Goal: Task Accomplishment & Management: Manage account settings

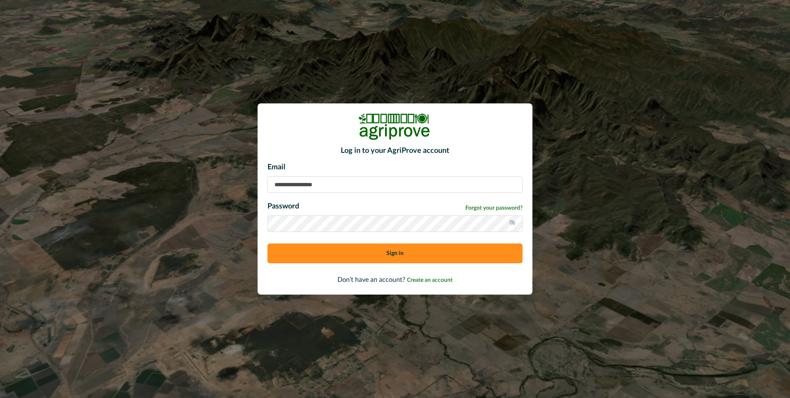
type input "**********"
click at [392, 254] on button "Sign in" at bounding box center [395, 253] width 255 height 20
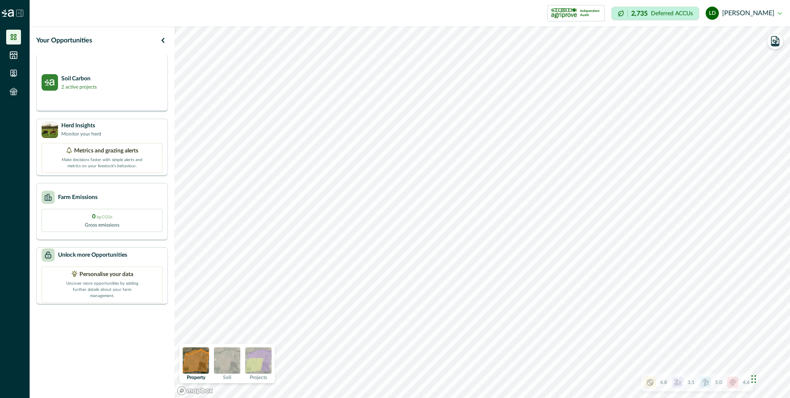
click at [79, 77] on p "Soil Carbon" at bounding box center [78, 79] width 35 height 9
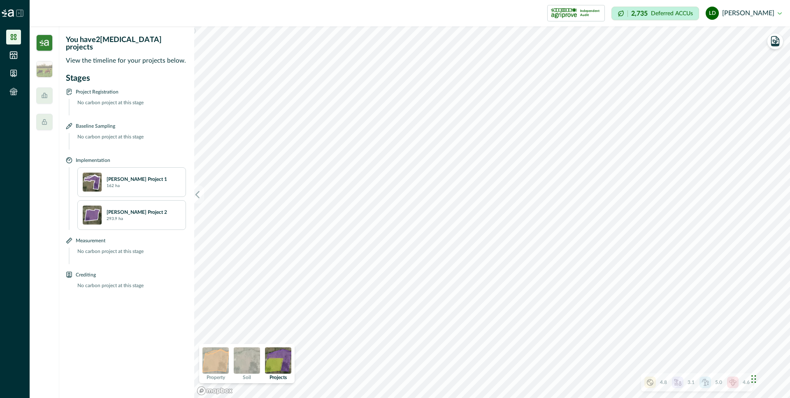
click at [251, 358] on img at bounding box center [247, 360] width 26 height 26
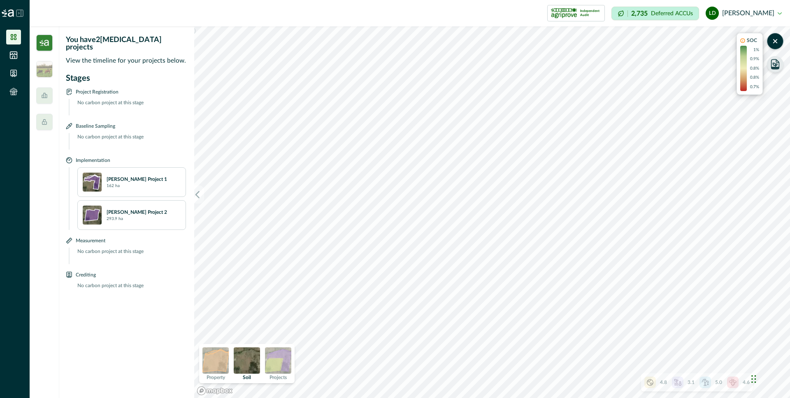
click at [776, 68] on icon "button" at bounding box center [775, 68] width 7 height 2
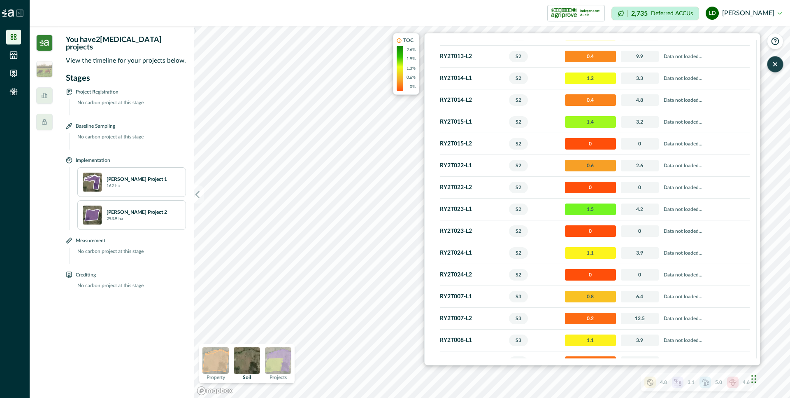
scroll to position [672, 0]
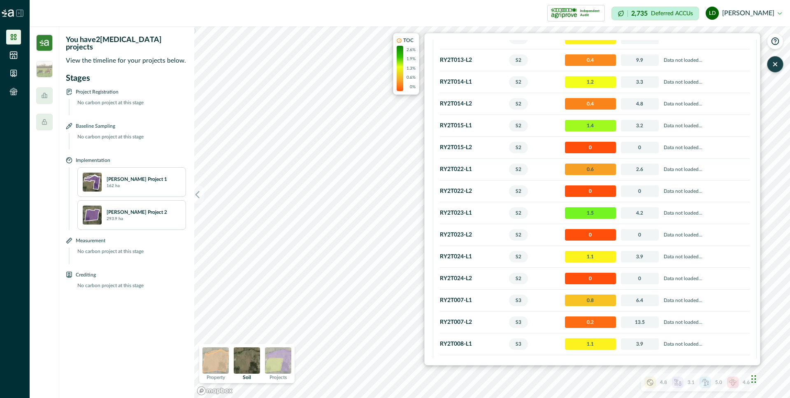
click at [776, 64] on icon "button" at bounding box center [775, 64] width 3 height 3
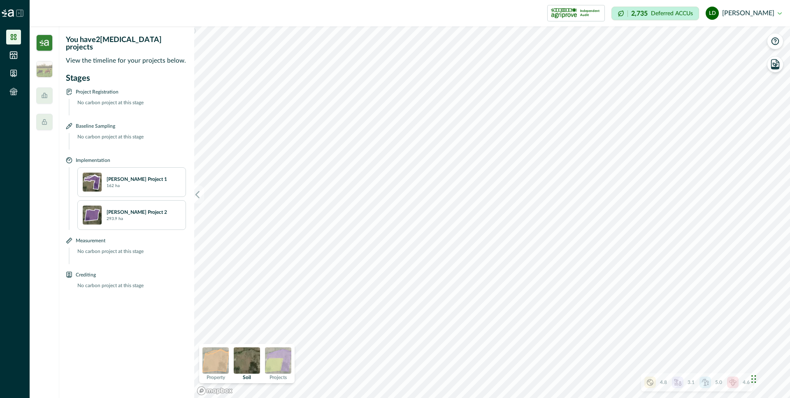
click at [216, 361] on img at bounding box center [216, 360] width 26 height 26
click at [649, 383] on icon at bounding box center [650, 382] width 8 height 8
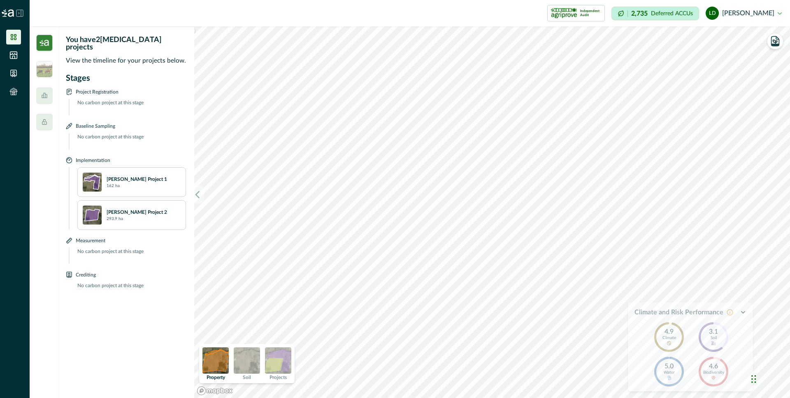
click at [745, 313] on icon "button" at bounding box center [743, 312] width 7 height 7
click at [678, 380] on icon at bounding box center [678, 382] width 7 height 6
click at [744, 311] on icon "button" at bounding box center [743, 312] width 7 height 7
click at [709, 380] on icon at bounding box center [706, 382] width 8 height 8
click at [741, 311] on icon "button" at bounding box center [743, 312] width 7 height 7
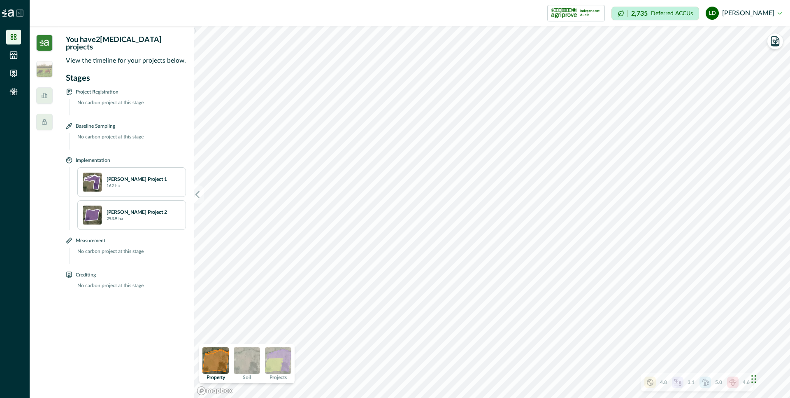
click at [12, 37] on icon at bounding box center [14, 37] width 6 height 6
click at [10, 11] on img at bounding box center [8, 12] width 12 height 7
click at [18, 13] on icon at bounding box center [19, 12] width 7 height 7
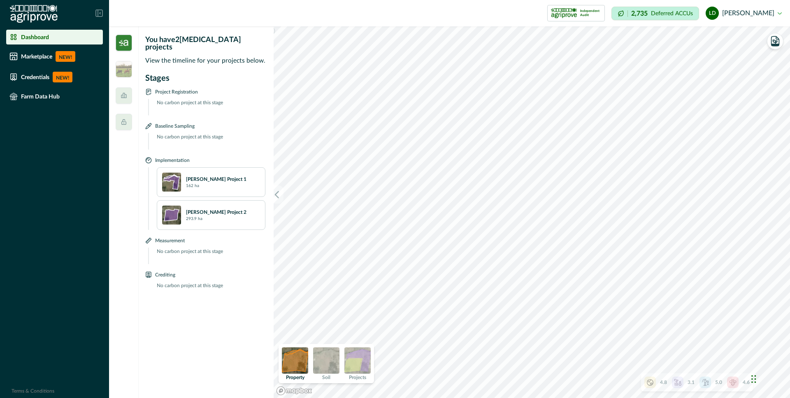
click at [35, 38] on p "Dashboard" at bounding box center [35, 37] width 28 height 7
click at [40, 75] on p "Credentials" at bounding box center [35, 77] width 28 height 7
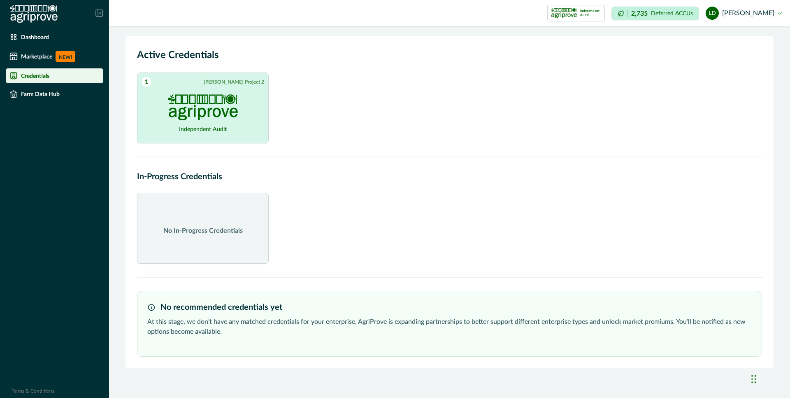
click at [202, 111] on img at bounding box center [203, 107] width 70 height 26
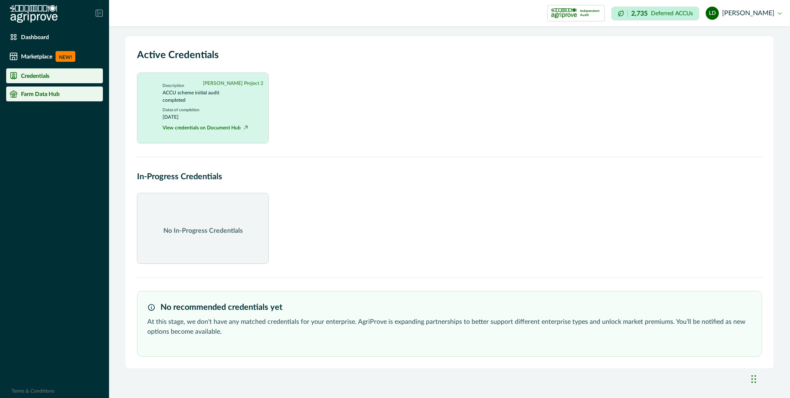
click at [56, 93] on p "Farm Data Hub" at bounding box center [40, 94] width 39 height 7
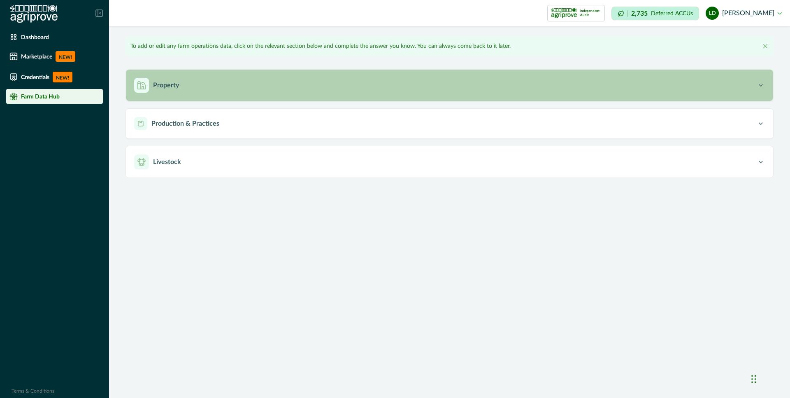
type input "*******"
click at [176, 85] on p "Property" at bounding box center [166, 85] width 26 height 10
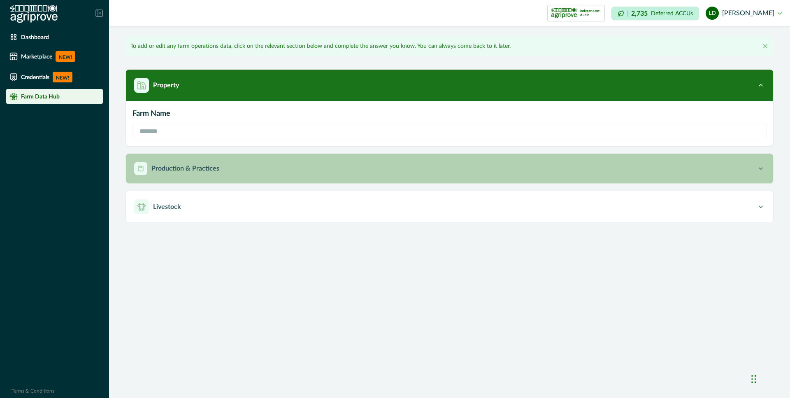
click at [196, 170] on p "Production & Practices" at bounding box center [186, 168] width 68 height 10
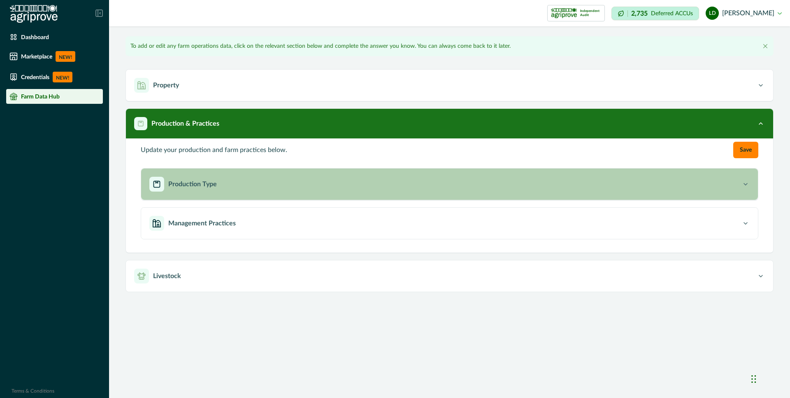
click at [215, 187] on p "Production Type" at bounding box center [192, 184] width 49 height 10
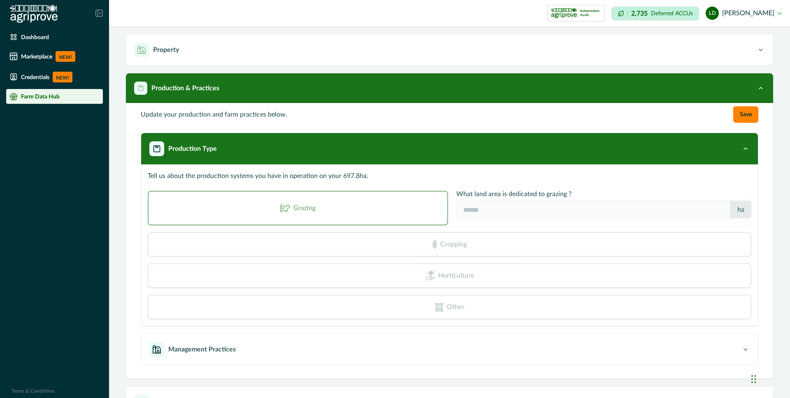
scroll to position [62, 0]
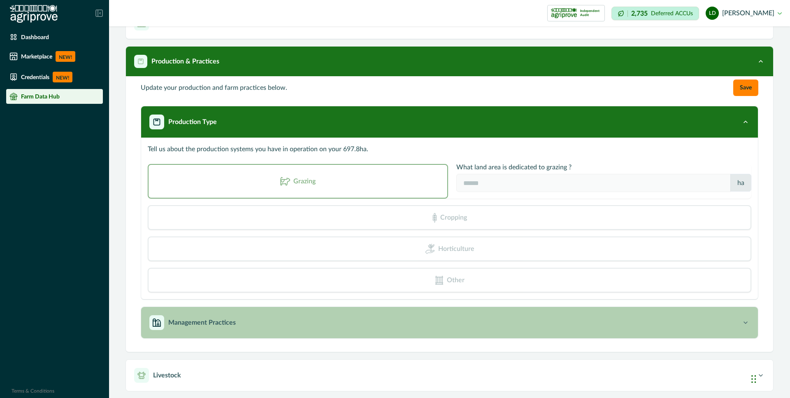
click at [282, 330] on button "Management Practices" at bounding box center [449, 322] width 617 height 31
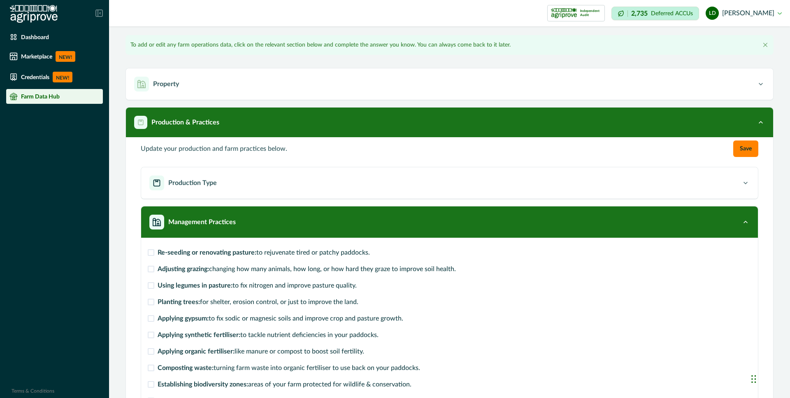
scroll to position [0, 0]
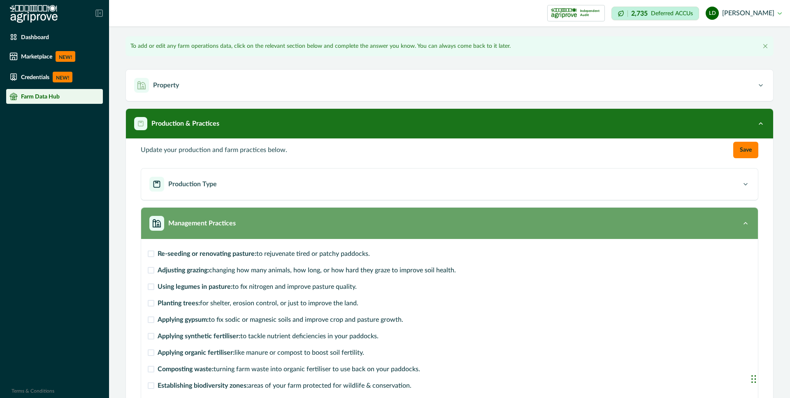
click at [742, 221] on icon "button" at bounding box center [746, 223] width 8 height 8
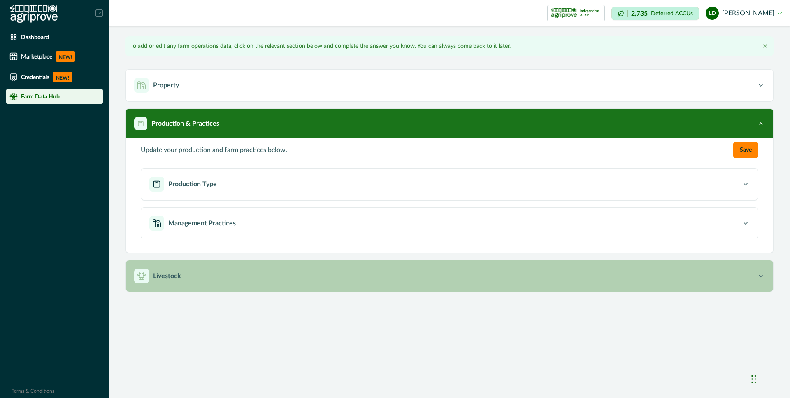
click at [166, 271] on p "Livestock" at bounding box center [167, 276] width 28 height 10
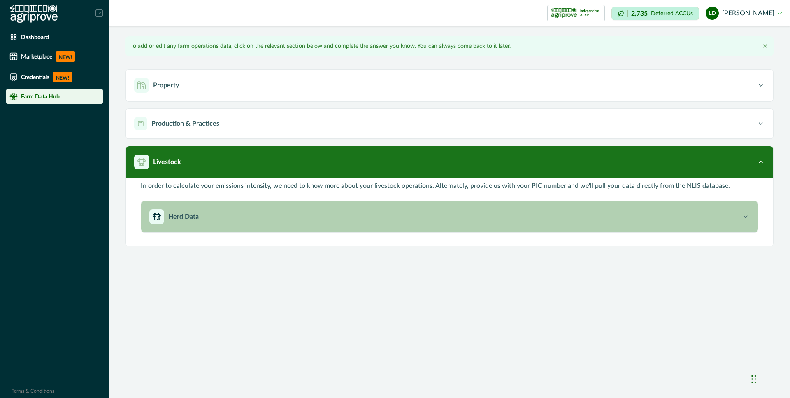
click at [214, 216] on div "Herd Data" at bounding box center [445, 216] width 592 height 15
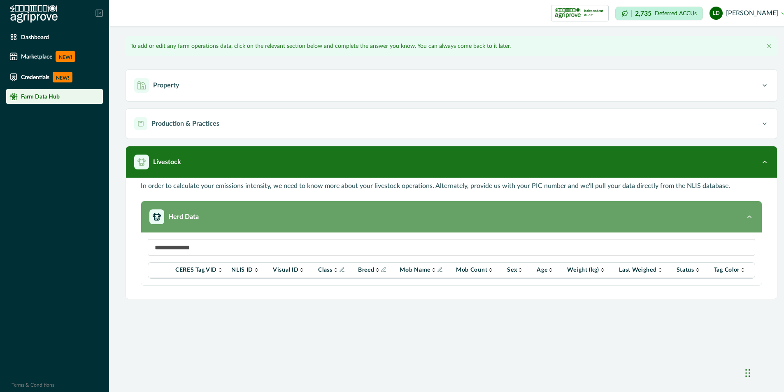
click at [214, 216] on div "Herd Data" at bounding box center [447, 216] width 596 height 15
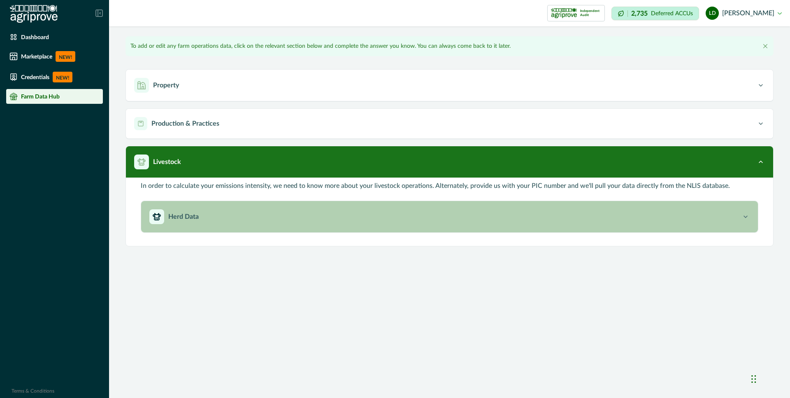
click at [183, 216] on p "Herd Data" at bounding box center [183, 217] width 30 height 10
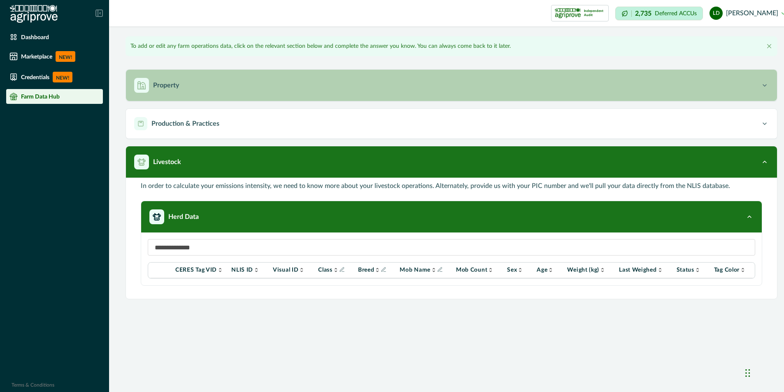
click at [315, 89] on div "Property" at bounding box center [447, 85] width 627 height 15
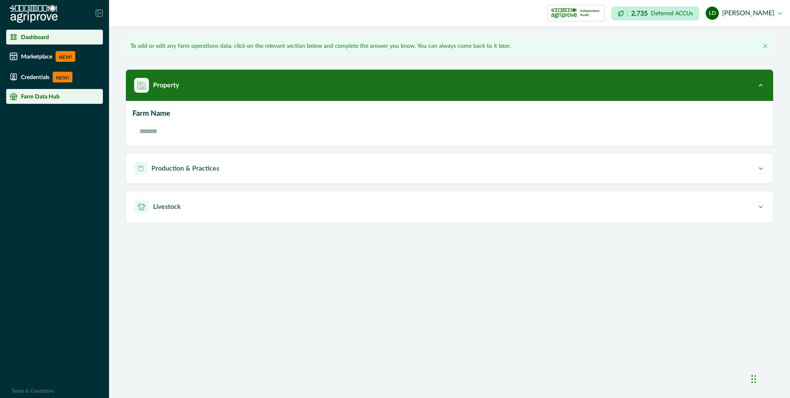
click at [51, 35] on div "Dashboard" at bounding box center [54, 37] width 90 height 8
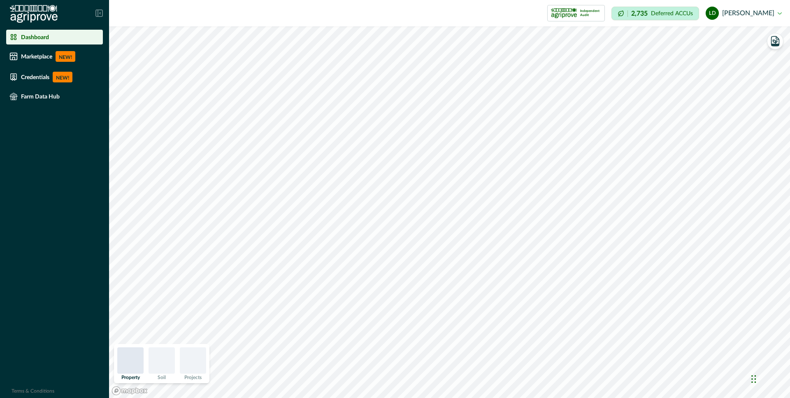
click at [780, 14] on button "ld [PERSON_NAME]" at bounding box center [744, 13] width 76 height 20
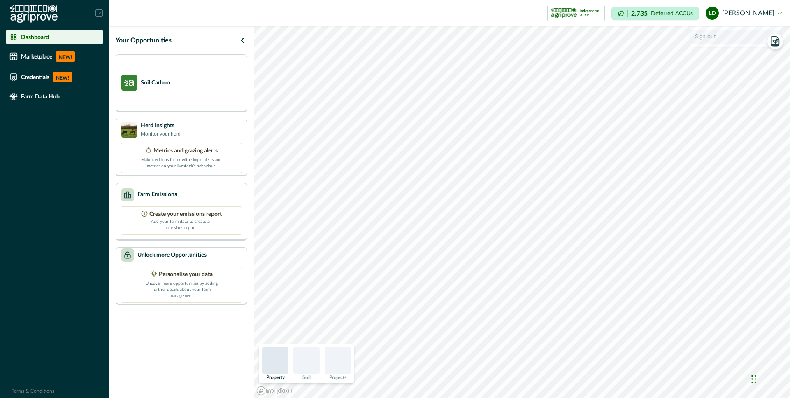
click at [712, 36] on button "Sign out" at bounding box center [735, 37] width 91 height 14
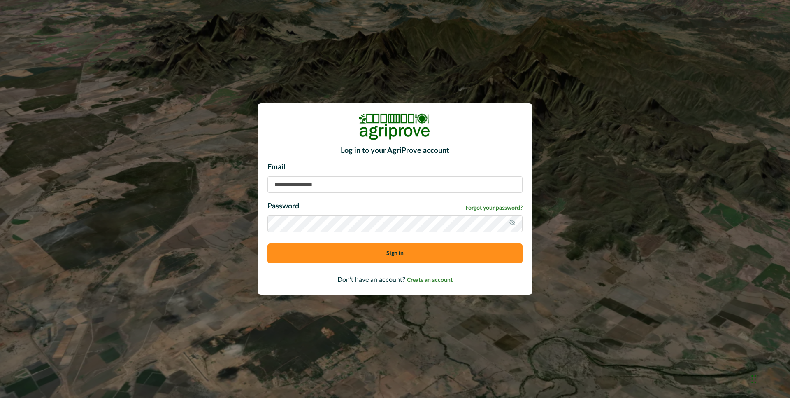
type input "**********"
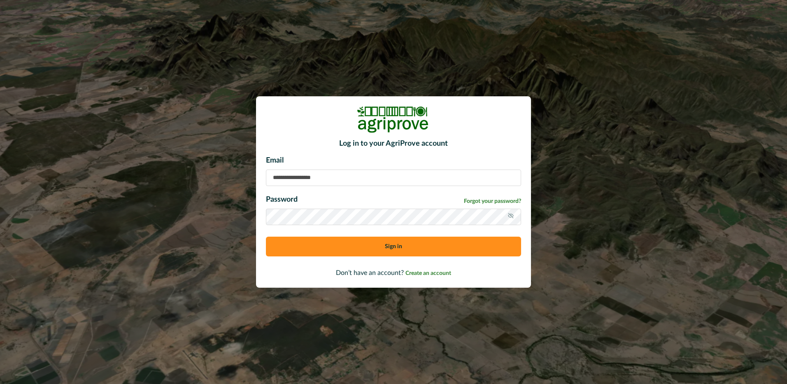
type input "**********"
click at [394, 244] on button "Sign in" at bounding box center [393, 247] width 255 height 20
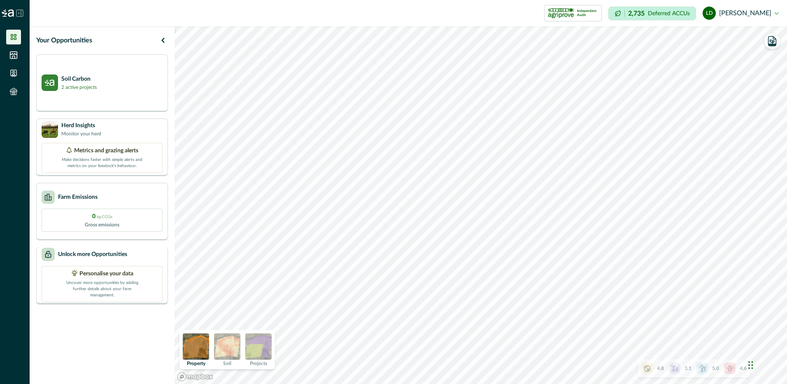
click at [107, 258] on p "Unlock more Opportunities" at bounding box center [92, 254] width 69 height 9
click at [124, 90] on div "Soil Carbon 2 active projects" at bounding box center [102, 82] width 121 height 16
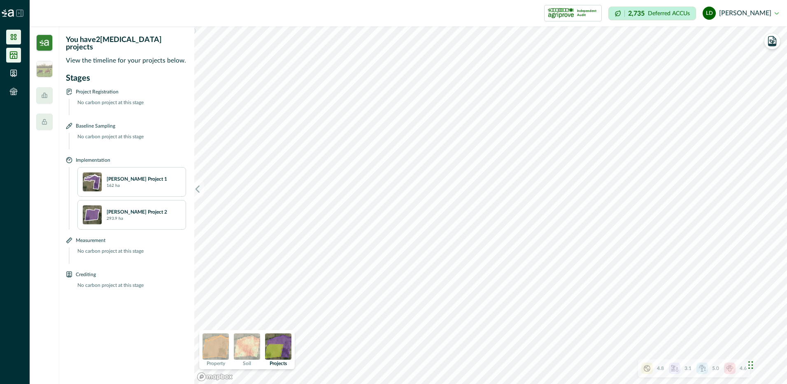
click at [16, 59] on icon at bounding box center [13, 55] width 7 height 7
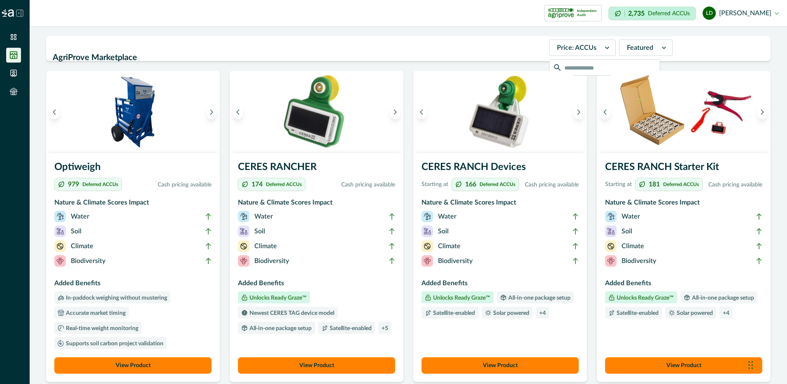
click at [5, 14] on img at bounding box center [8, 12] width 12 height 7
click at [20, 14] on icon at bounding box center [19, 12] width 7 height 7
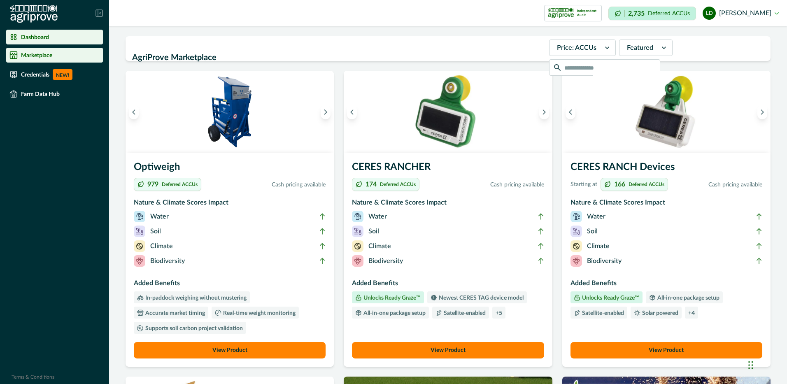
click at [40, 34] on p "Dashboard" at bounding box center [35, 37] width 28 height 7
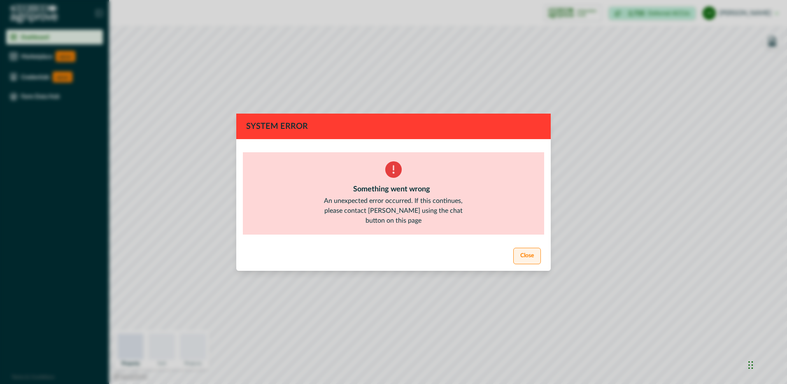
click at [517, 256] on button "Close" at bounding box center [527, 256] width 28 height 16
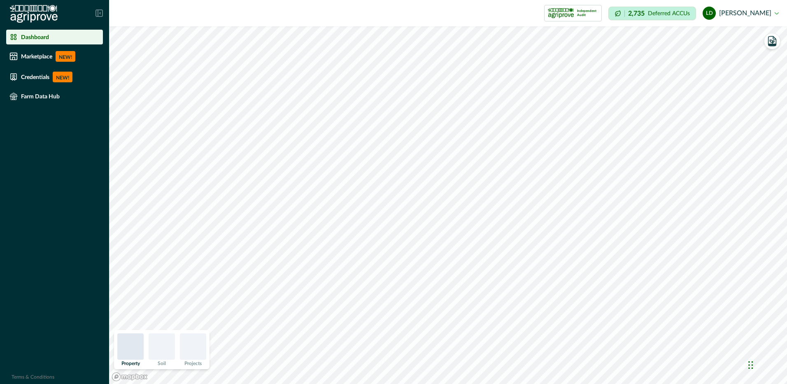
click at [773, 13] on button "ld [PERSON_NAME]" at bounding box center [741, 13] width 76 height 20
click at [719, 35] on button "Sign out" at bounding box center [732, 37] width 91 height 14
